Goal: Task Accomplishment & Management: Use online tool/utility

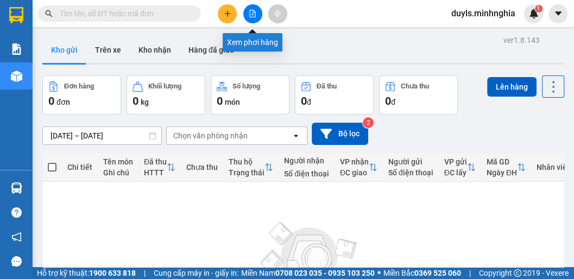
click at [256, 15] on button at bounding box center [252, 13] width 19 height 19
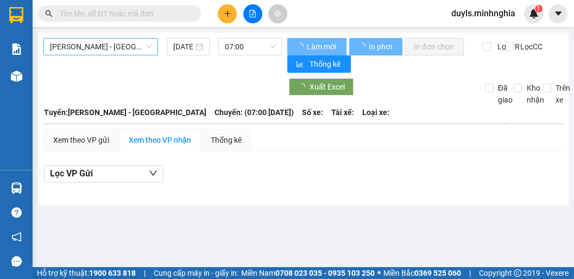
click at [100, 48] on span "[PERSON_NAME] - [GEOGRAPHIC_DATA]" at bounding box center [100, 47] width 101 height 16
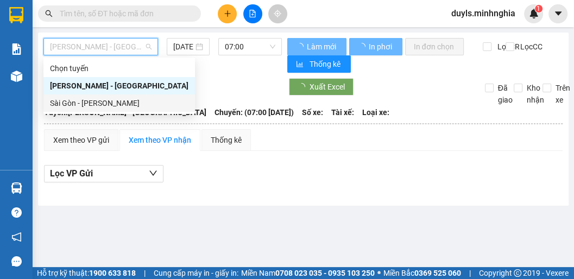
click at [97, 99] on div "Sài Gòn - [PERSON_NAME]" at bounding box center [119, 103] width 138 height 12
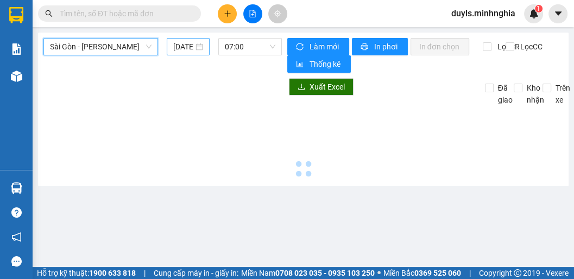
click at [180, 46] on input "[DATE]" at bounding box center [183, 47] width 20 height 12
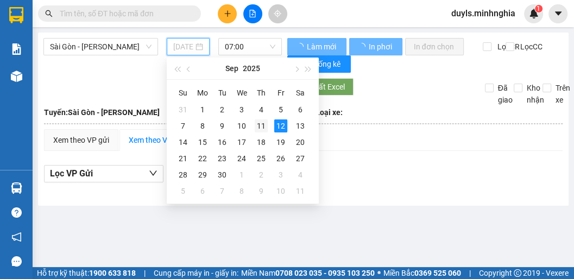
click at [258, 125] on div "11" at bounding box center [261, 125] width 13 height 13
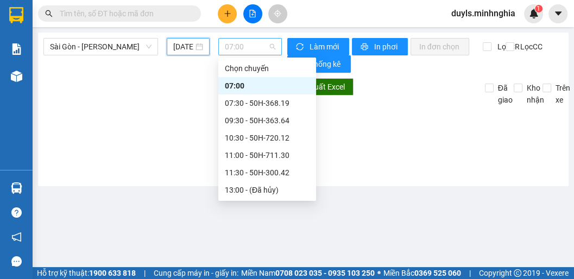
click at [250, 51] on span "07:00" at bounding box center [250, 47] width 50 height 16
type input "[DATE]"
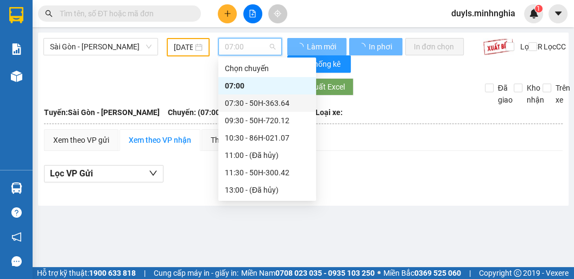
click at [258, 104] on div "07:30 - 50H-363.64" at bounding box center [267, 103] width 85 height 12
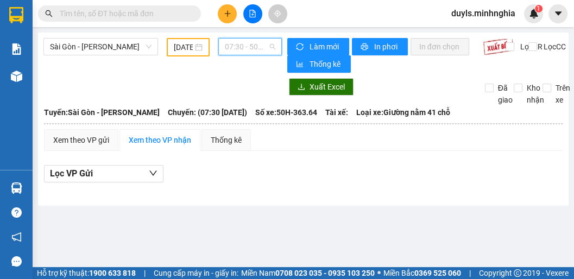
click at [245, 54] on span "07:30 - 50H-363.64" at bounding box center [250, 47] width 50 height 16
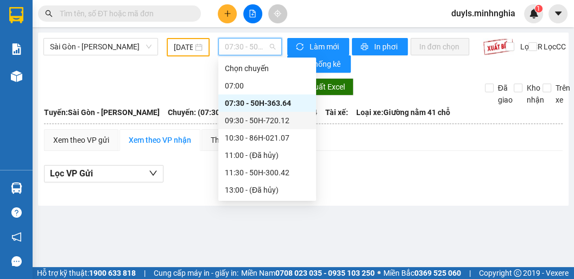
click at [259, 128] on div "09:30 - 50H-720.12" at bounding box center [267, 120] width 98 height 17
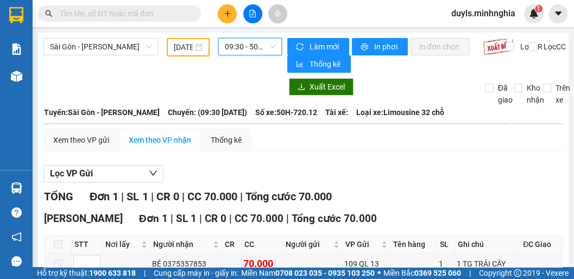
click at [239, 46] on span "09:30 - 50H-720.12" at bounding box center [250, 47] width 50 height 16
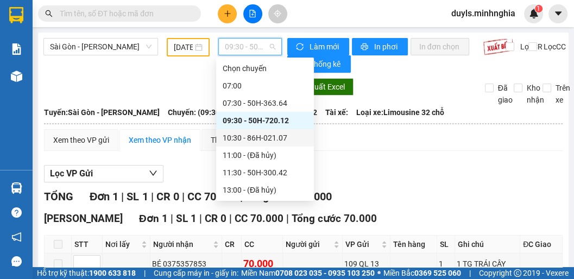
click at [271, 138] on div "10:30 - 86H-021.07" at bounding box center [265, 138] width 85 height 12
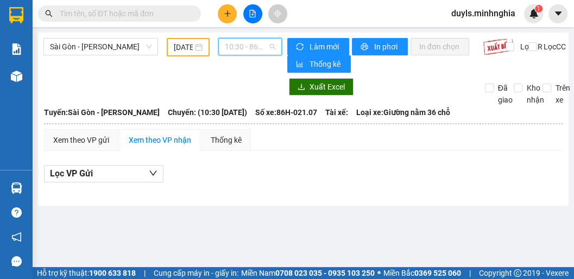
click at [240, 46] on span "10:30 - 86H-021.07" at bounding box center [250, 47] width 50 height 16
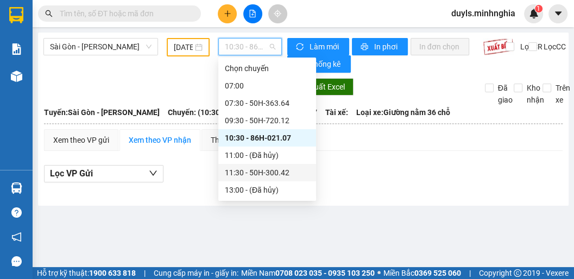
click at [276, 167] on div "11:30 - 50H-300.42" at bounding box center [267, 173] width 85 height 12
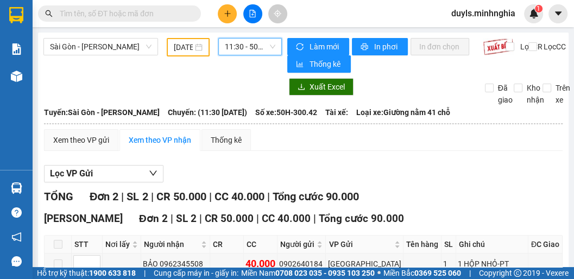
click at [231, 42] on span "11:30 - 50H-300.42" at bounding box center [250, 47] width 50 height 16
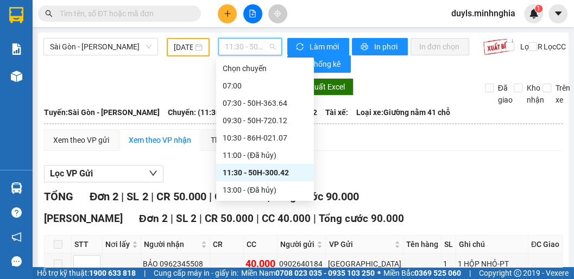
scroll to position [43, 0]
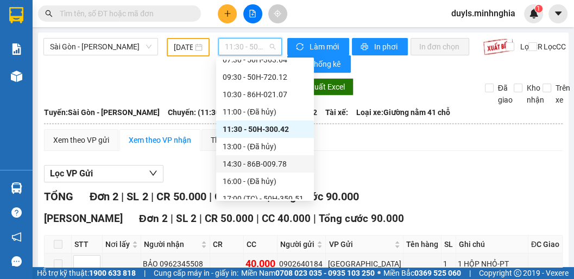
click at [266, 161] on div "14:30 - 86B-009.78" at bounding box center [265, 164] width 85 height 12
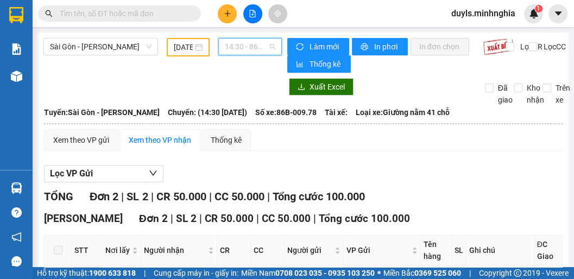
click at [239, 46] on span "14:30 - 86B-009.78" at bounding box center [250, 47] width 50 height 16
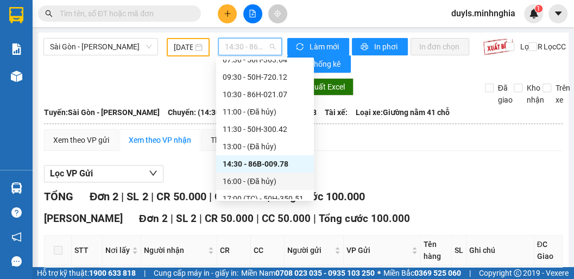
scroll to position [122, 0]
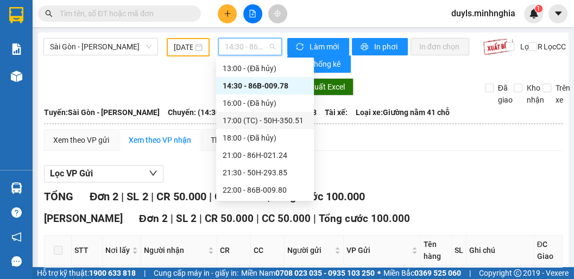
click at [268, 117] on div "17:00 (TC) - 50H-350.51" at bounding box center [265, 121] width 85 height 12
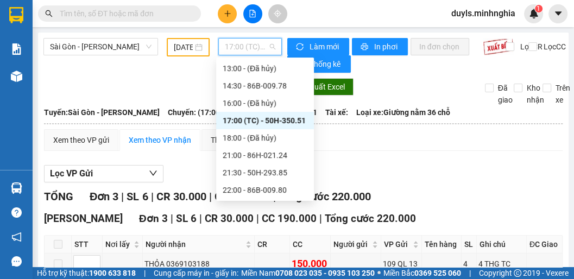
click at [251, 45] on span "17:00 (TC) - 50H-350.51" at bounding box center [250, 47] width 50 height 16
click at [270, 158] on div "21:00 - 86H-021.24" at bounding box center [265, 155] width 85 height 12
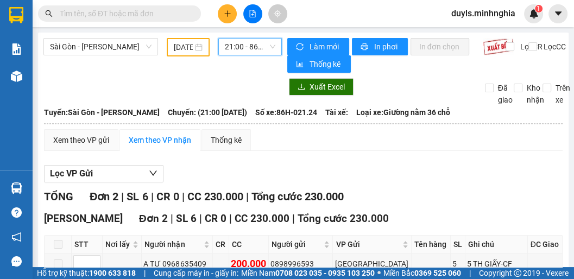
click at [240, 46] on span "21:00 - 86H-021.24" at bounding box center [250, 47] width 50 height 16
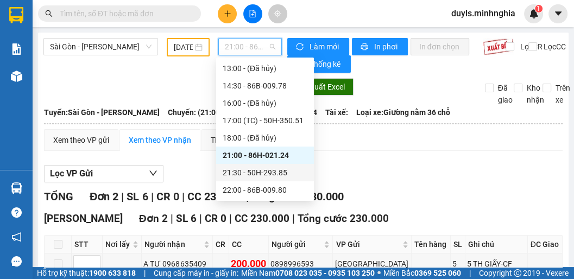
click at [252, 175] on div "21:30 - 50H-293.85" at bounding box center [265, 173] width 85 height 12
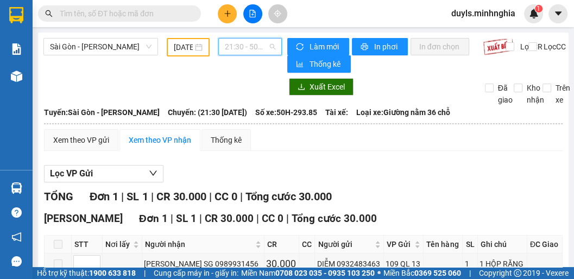
click at [239, 47] on span "21:30 - 50H-293.85" at bounding box center [250, 47] width 50 height 16
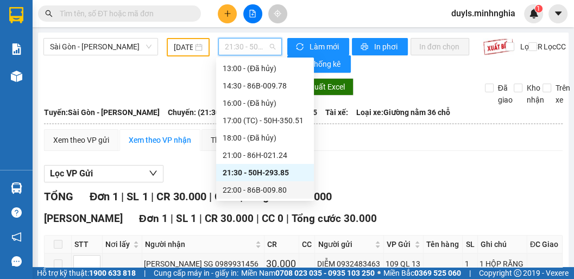
click at [269, 190] on div "22:00 - 86B-009.80" at bounding box center [265, 190] width 85 height 12
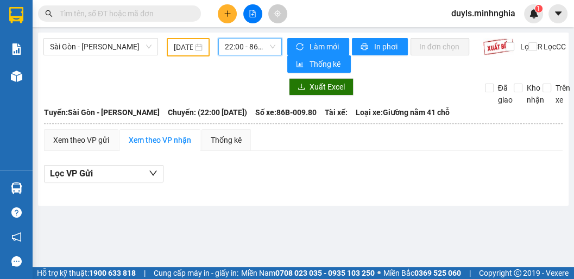
click at [242, 50] on span "22:00 - 86B-009.80" at bounding box center [250, 47] width 50 height 16
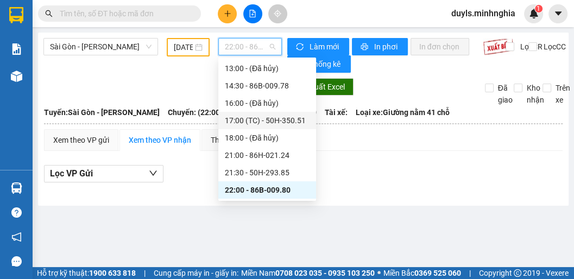
click at [261, 117] on div "17:00 (TC) - 50H-350.51" at bounding box center [267, 121] width 85 height 12
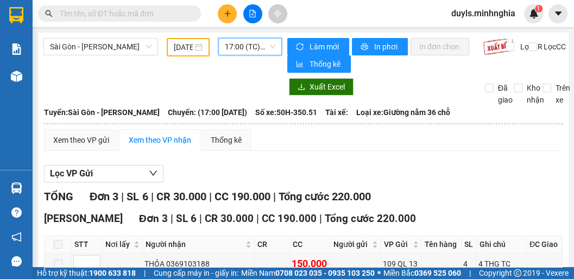
scroll to position [111, 0]
